Goal: Task Accomplishment & Management: Manage account settings

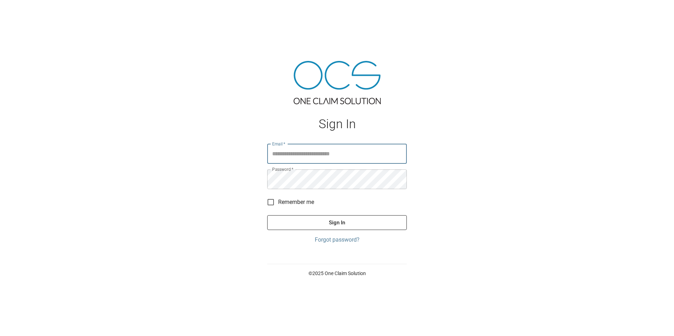
type input "**********"
click at [334, 223] on button "Sign In" at bounding box center [337, 222] width 140 height 15
